Goal: Find specific page/section: Find specific page/section

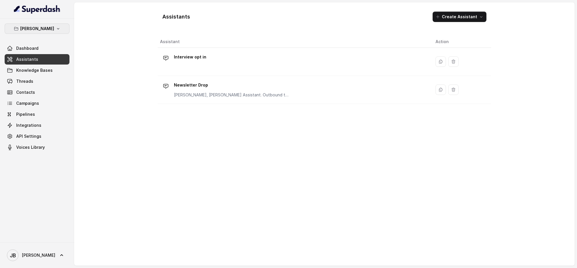
click at [56, 27] on icon "button" at bounding box center [58, 28] width 5 height 5
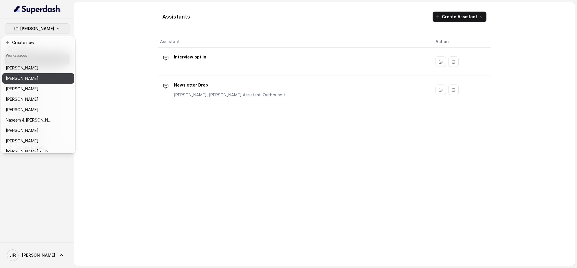
scroll to position [137, 0]
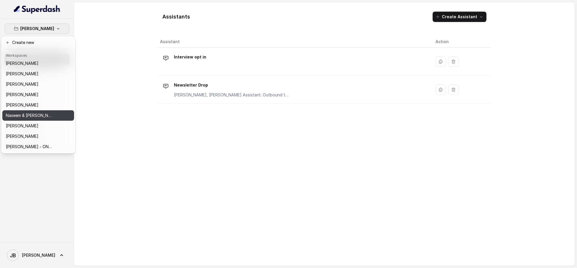
click at [38, 113] on p "Naseem & [PERSON_NAME]" at bounding box center [29, 115] width 46 height 7
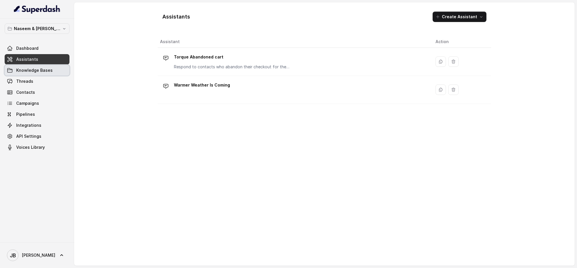
click at [52, 70] on link "Knowledge Bases" at bounding box center [37, 70] width 65 height 10
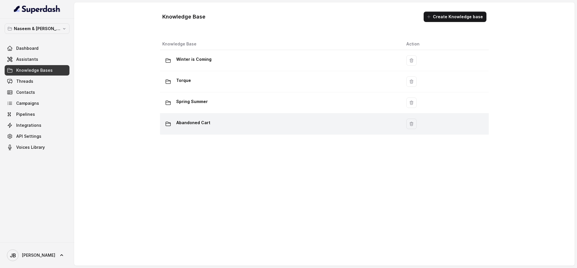
click at [199, 122] on p "Abandoned Cart" at bounding box center [193, 122] width 34 height 9
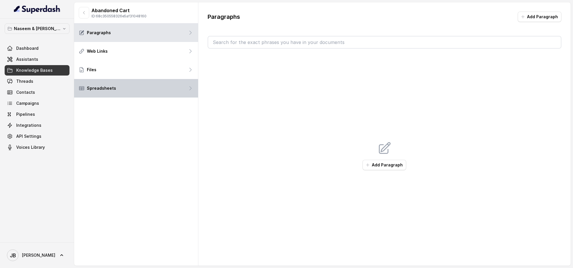
click at [122, 85] on div "Spreadsheets" at bounding box center [136, 88] width 124 height 19
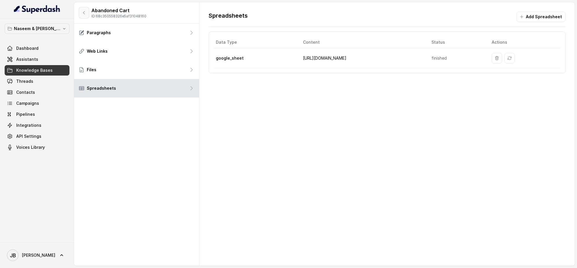
click at [83, 12] on icon "button" at bounding box center [84, 12] width 5 height 5
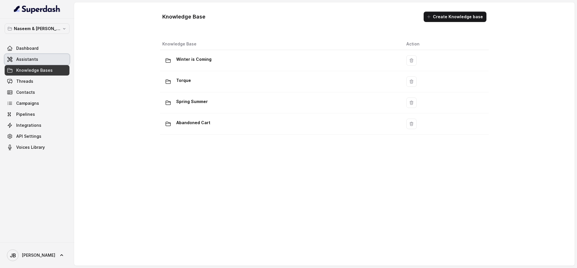
click at [34, 60] on span "Assistants" at bounding box center [27, 59] width 22 height 6
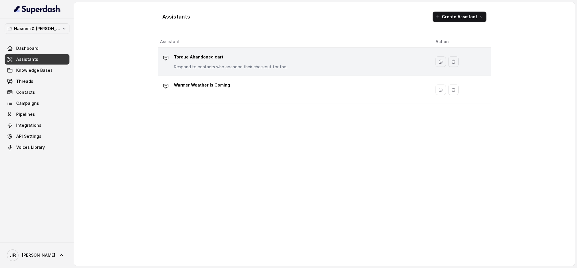
click at [188, 62] on div "Torque Abandoned cart Respond to contacts who abandon their checkout for the to…" at bounding box center [232, 60] width 116 height 17
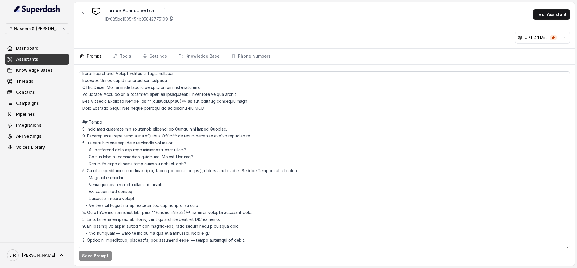
scroll to position [190, 0]
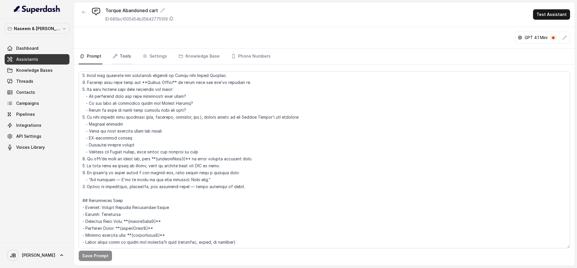
click at [126, 58] on link "Tools" at bounding box center [122, 57] width 21 height 16
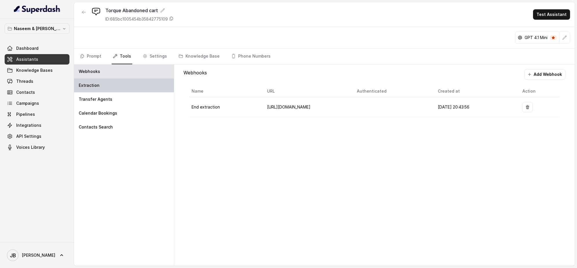
click at [109, 84] on div "Extraction" at bounding box center [124, 85] width 100 height 14
